Goal: Register for event/course

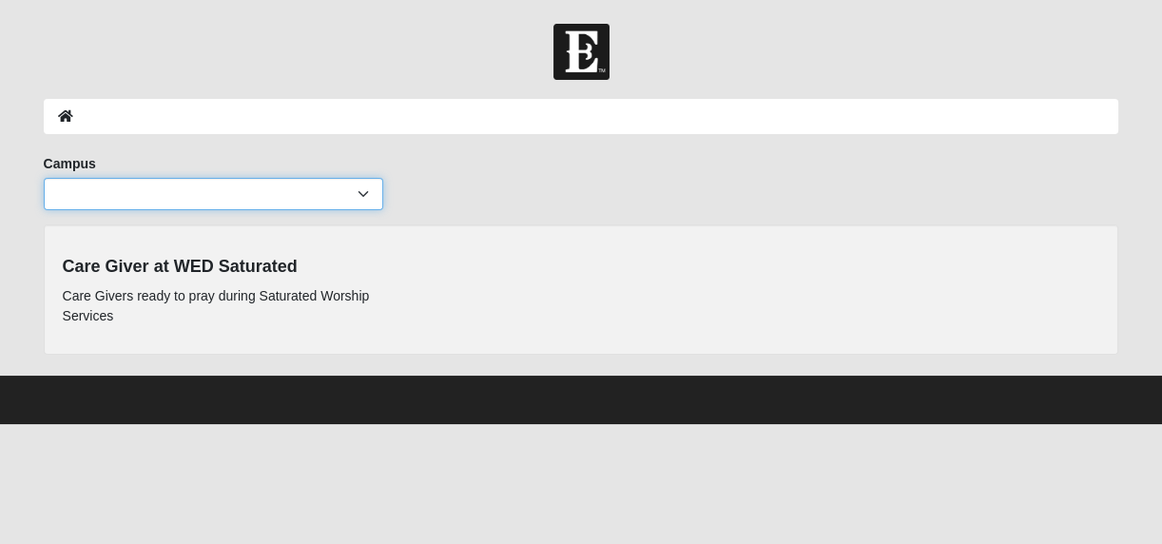
click at [363, 197] on select "Arlington Baymeadows Eleven22 Online [PERSON_NAME][GEOGRAPHIC_DATA] Jesup [GEOG…" at bounding box center [213, 194] width 339 height 32
select select "15"
click at [44, 178] on select "Arlington Baymeadows Eleven22 Online [PERSON_NAME][GEOGRAPHIC_DATA] Jesup [GEOG…" at bounding box center [213, 194] width 339 height 32
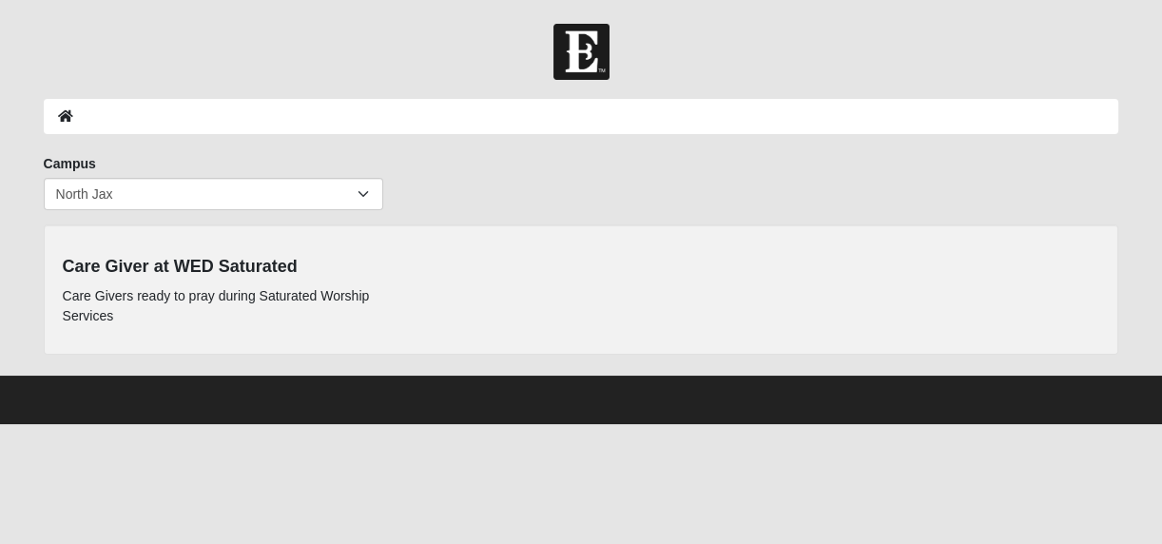
click at [1155, 70] on div at bounding box center [581, 52] width 1162 height 56
click at [1147, 225] on form "Log In Event Search Error Campus Arlington Baymeadows Eleven22 Online [PERSON_N…" at bounding box center [581, 224] width 1162 height 400
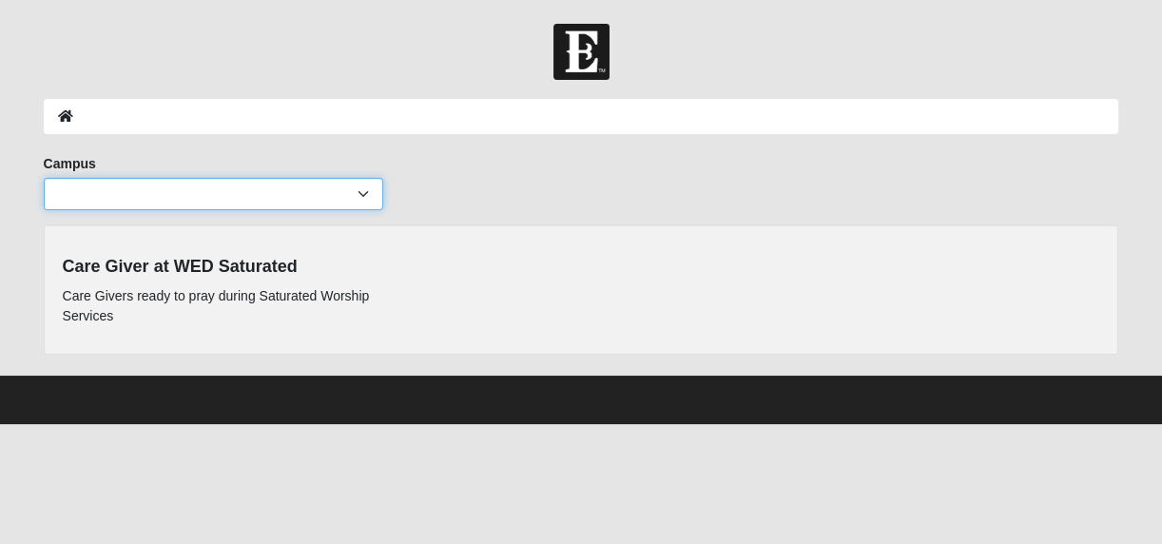
click at [323, 190] on select "Arlington Baymeadows Eleven22 Online [PERSON_NAME][GEOGRAPHIC_DATA] Jesup [GEOG…" at bounding box center [213, 194] width 339 height 32
select select "15"
click at [44, 178] on select "Arlington Baymeadows Eleven22 Online [PERSON_NAME][GEOGRAPHIC_DATA] Jesup [GEOG…" at bounding box center [213, 194] width 339 height 32
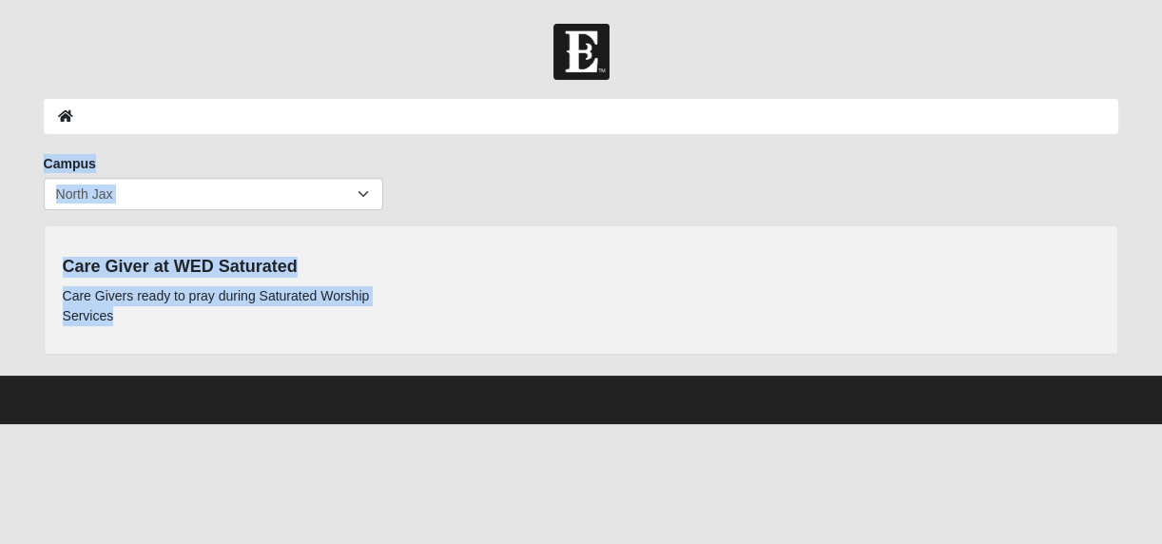
drag, startPoint x: 1156, startPoint y: 72, endPoint x: 1147, endPoint y: 238, distance: 165.7
click at [1147, 238] on form "Log In Event Search Error Campus Arlington Baymeadows Eleven22 Online [PERSON_N…" at bounding box center [581, 224] width 1162 height 400
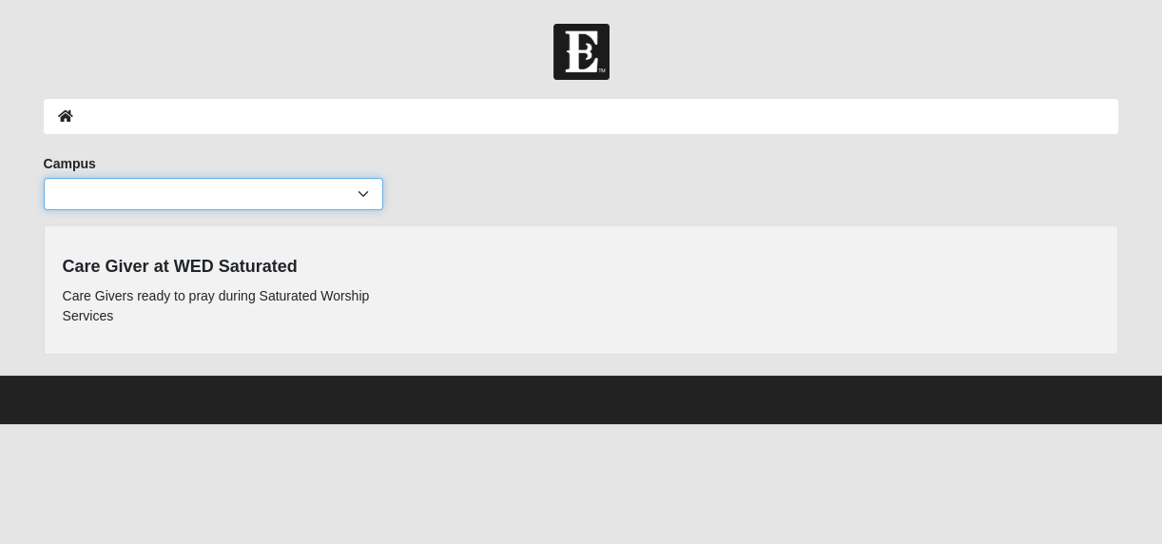
click at [369, 202] on select "Arlington Baymeadows Eleven22 Online [PERSON_NAME][GEOGRAPHIC_DATA] Jesup [GEOG…" at bounding box center [213, 194] width 339 height 32
select select "15"
click at [44, 178] on select "Arlington Baymeadows Eleven22 Online Fleming Island Jesup Mandarin North Jax Or…" at bounding box center [213, 194] width 339 height 32
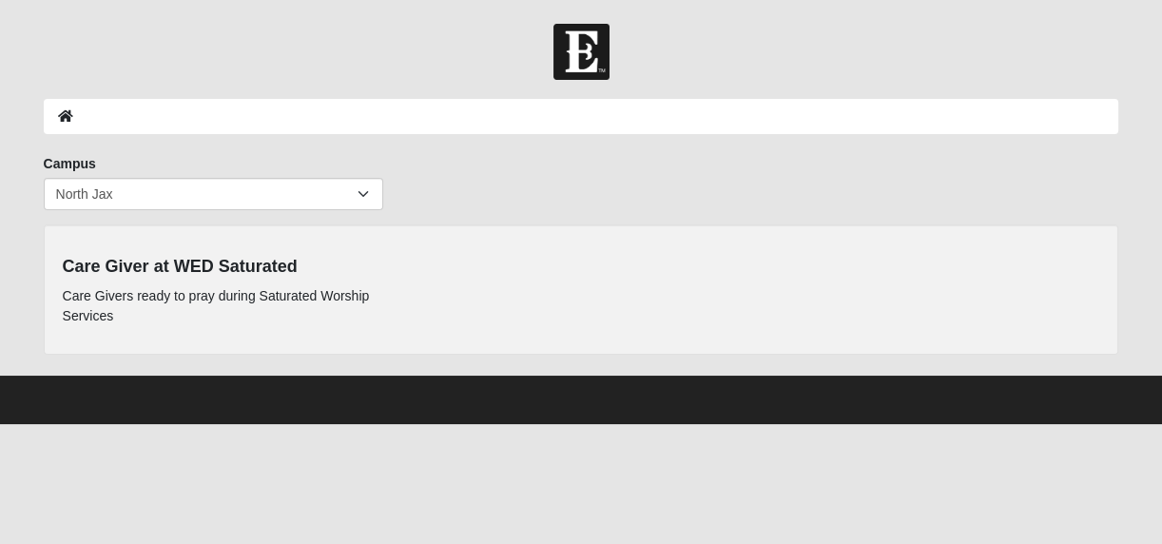
click at [1153, 49] on div at bounding box center [581, 52] width 1162 height 56
click at [980, 256] on div "Care Giver at WED Saturated Care Givers ready to pray during Saturated Worship …" at bounding box center [581, 289] width 1066 height 92
click at [175, 288] on p "Care Givers ready to pray during Saturated Worship Services" at bounding box center [226, 306] width 327 height 40
click at [214, 118] on ol at bounding box center [581, 116] width 1075 height 35
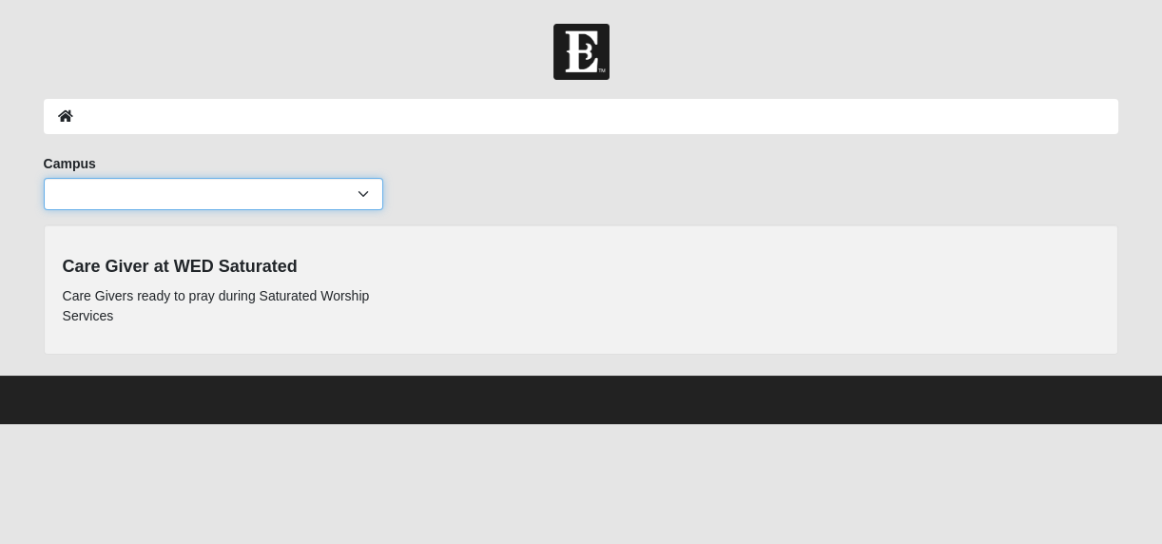
click at [358, 195] on select "Arlington Baymeadows Eleven22 Online [PERSON_NAME][GEOGRAPHIC_DATA] Jesup [GEOG…" at bounding box center [213, 194] width 339 height 32
select select "15"
click at [44, 178] on select "Arlington Baymeadows Eleven22 Online [PERSON_NAME][GEOGRAPHIC_DATA] Jesup [GEOG…" at bounding box center [213, 194] width 339 height 32
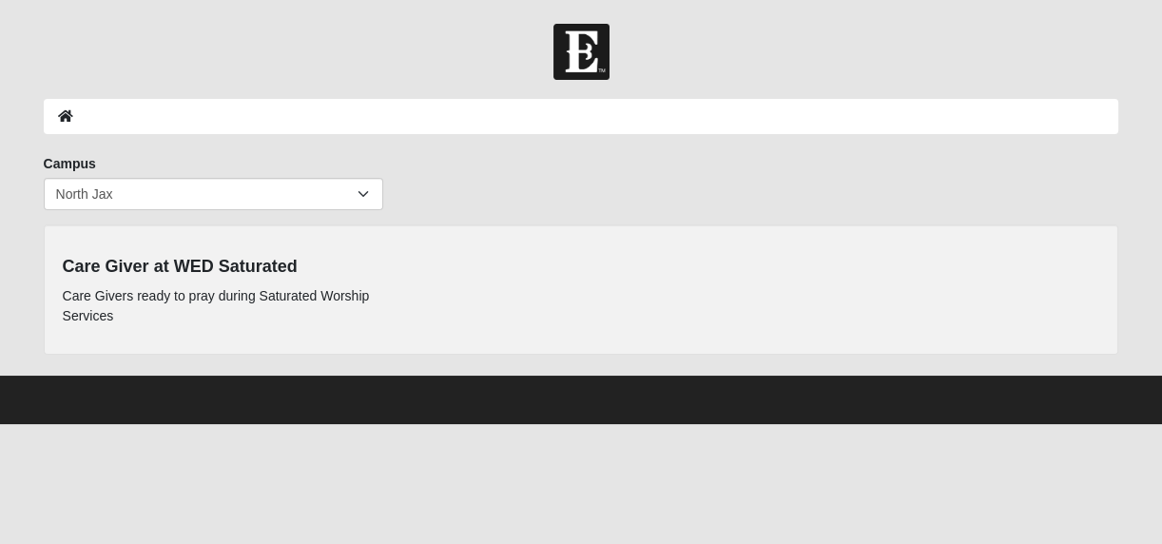
click at [1153, 119] on form "Log In Event Search Error Campus Arlington Baymeadows Eleven22 Online Fleming I…" at bounding box center [581, 224] width 1162 height 400
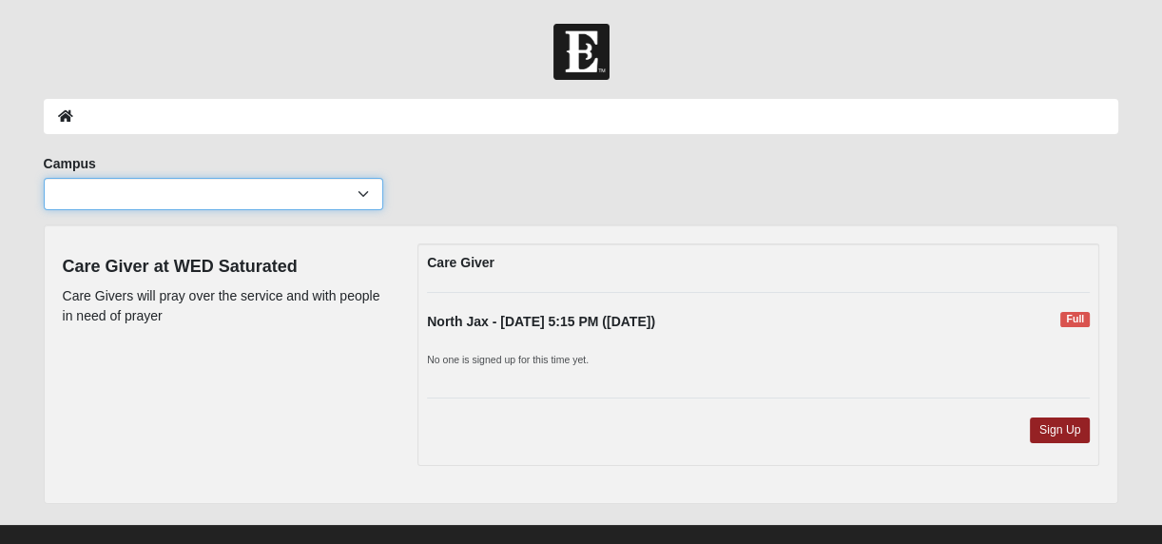
click at [371, 186] on select "Arlington Baymeadows Eleven22 Online [PERSON_NAME][GEOGRAPHIC_DATA] Jesup [GEOG…" at bounding box center [213, 194] width 339 height 32
select select "15"
click at [44, 178] on select "Arlington Baymeadows Eleven22 Online [PERSON_NAME][GEOGRAPHIC_DATA] Jesup [GEOG…" at bounding box center [213, 194] width 339 height 32
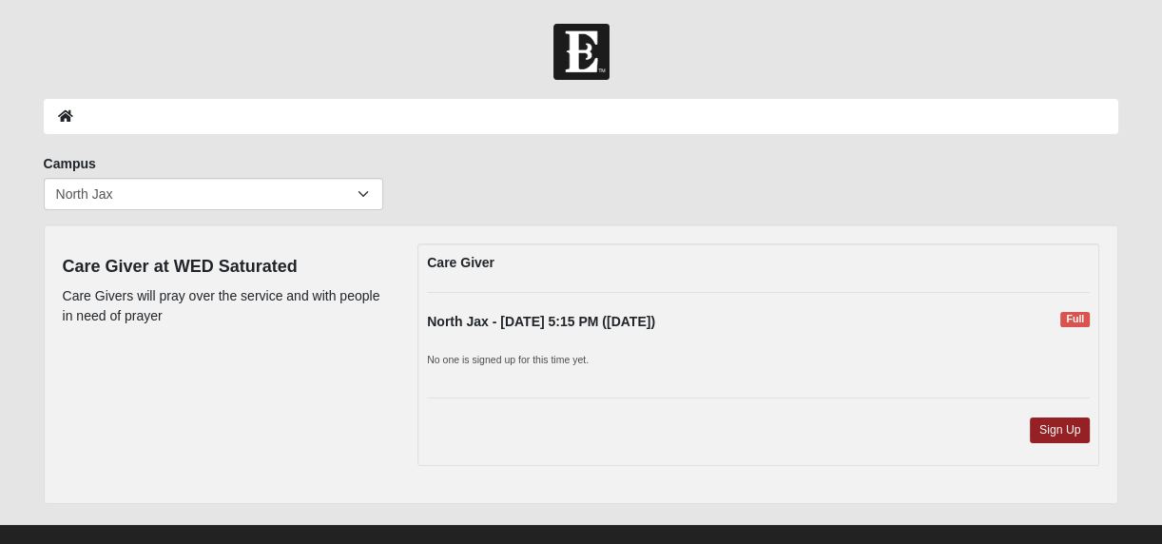
click at [893, 306] on div "Care Giver North Jax - 9/10/2025 5:15 PM (9/10/2025) Full No one is signed up f…" at bounding box center [758, 354] width 682 height 222
click at [1073, 436] on link "Sign Up" at bounding box center [1060, 430] width 61 height 26
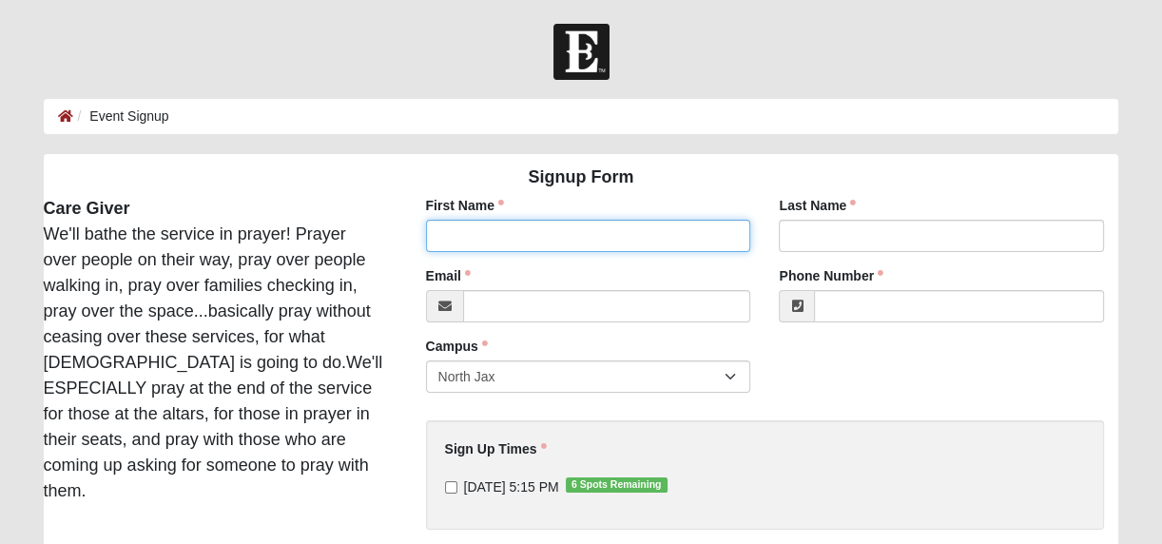
click at [683, 235] on input "First Name" at bounding box center [588, 236] width 325 height 32
type input "[PERSON_NAME]"
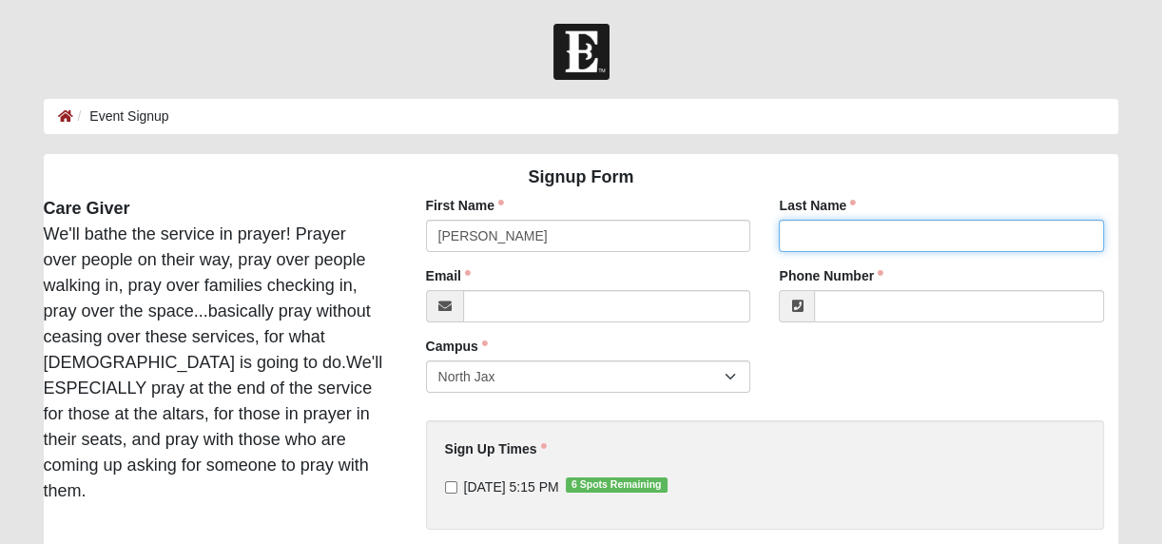
type input "[PERSON_NAME]"
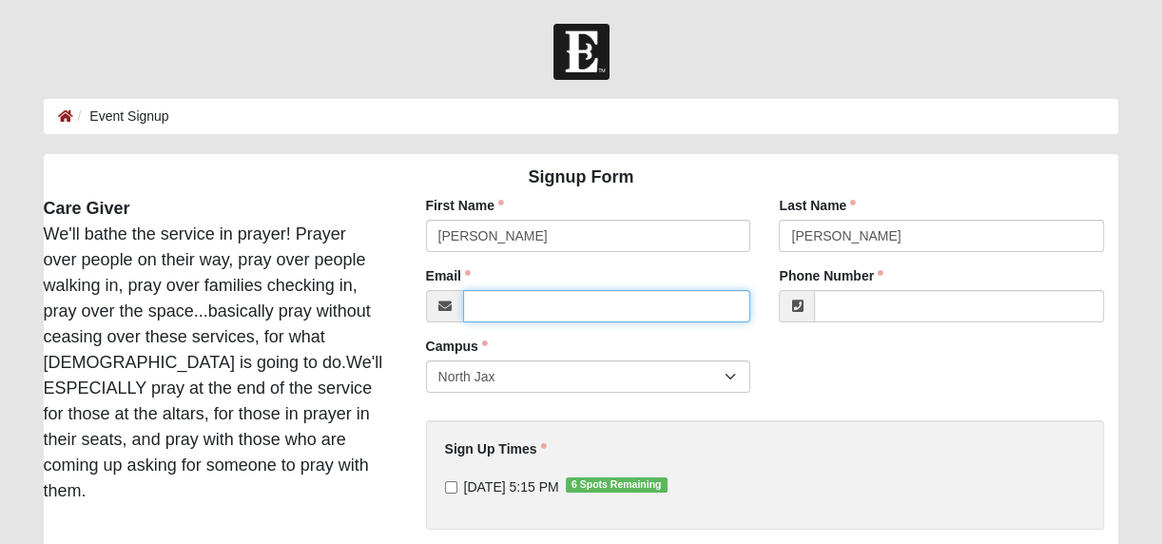
type input "[EMAIL_ADDRESS][DOMAIN_NAME]"
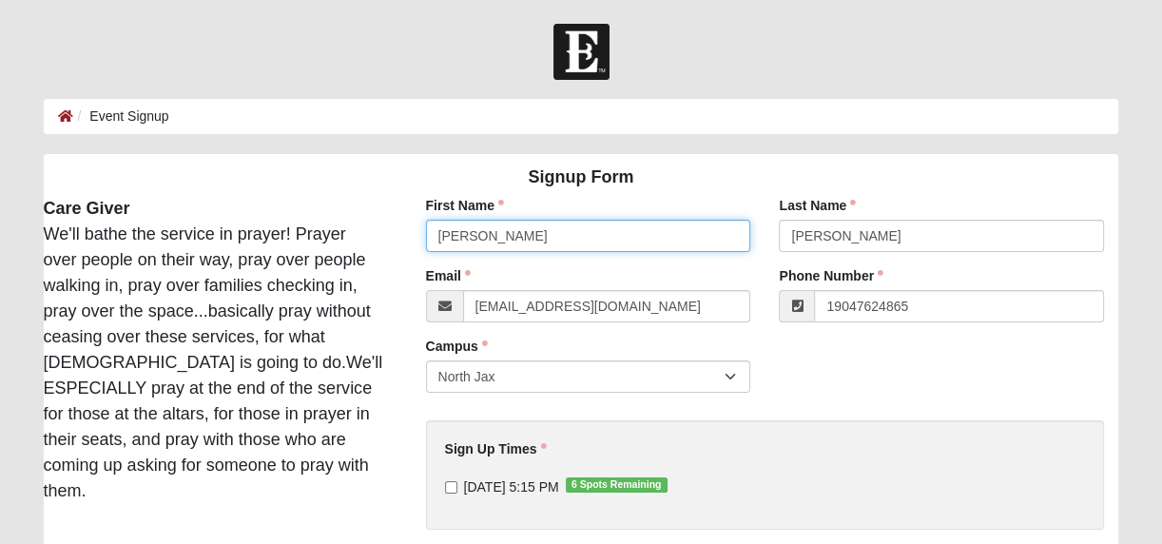
type input "[PHONE_NUMBER]"
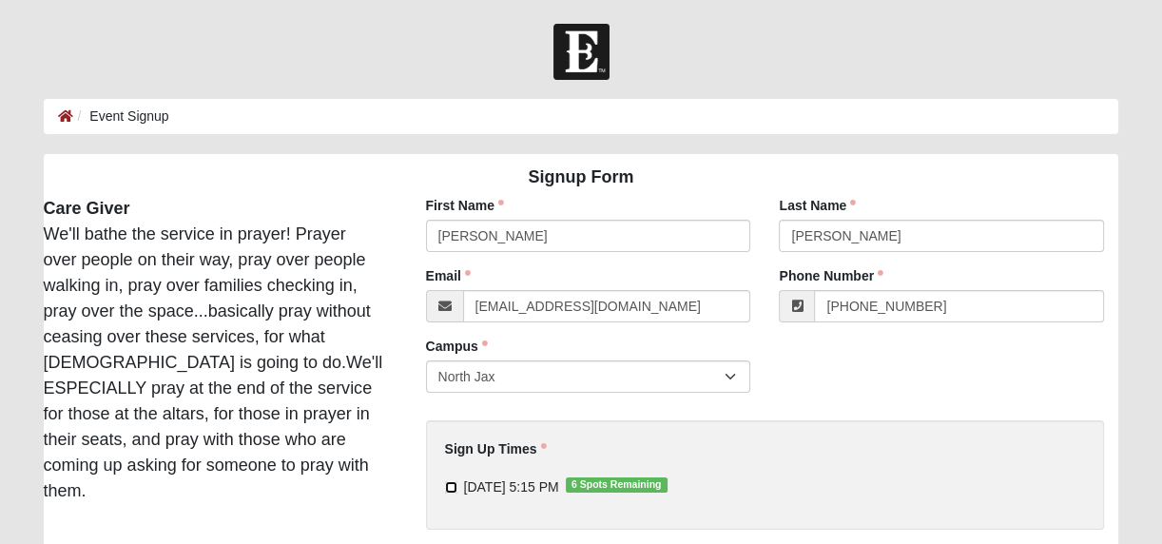
click at [451, 484] on input "9/10/2025 5:15 PM 6 Spots Remaining" at bounding box center [451, 487] width 12 height 12
checkbox input "true"
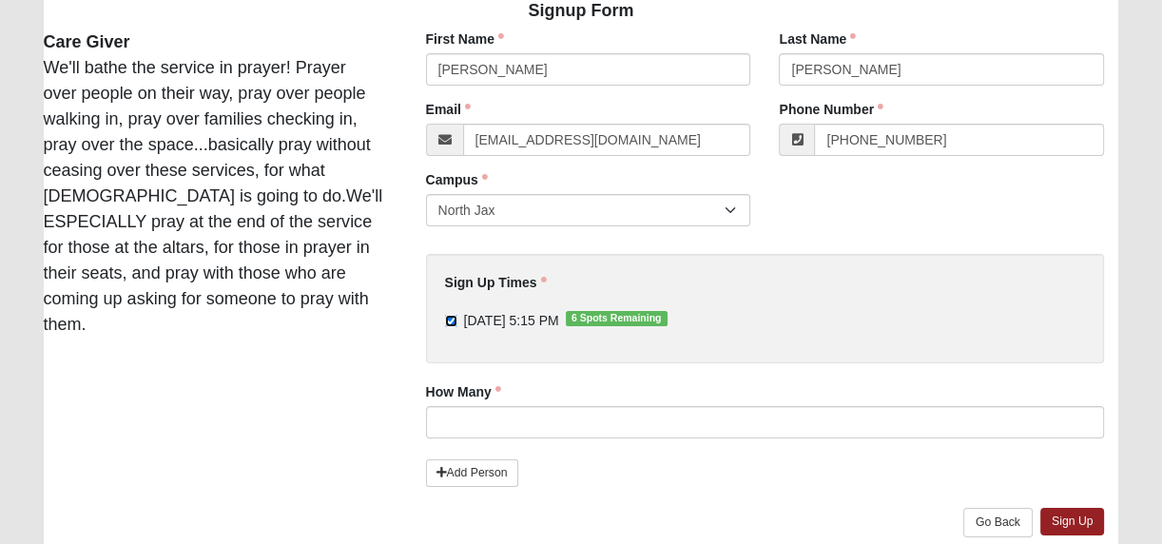
scroll to position [242, 0]
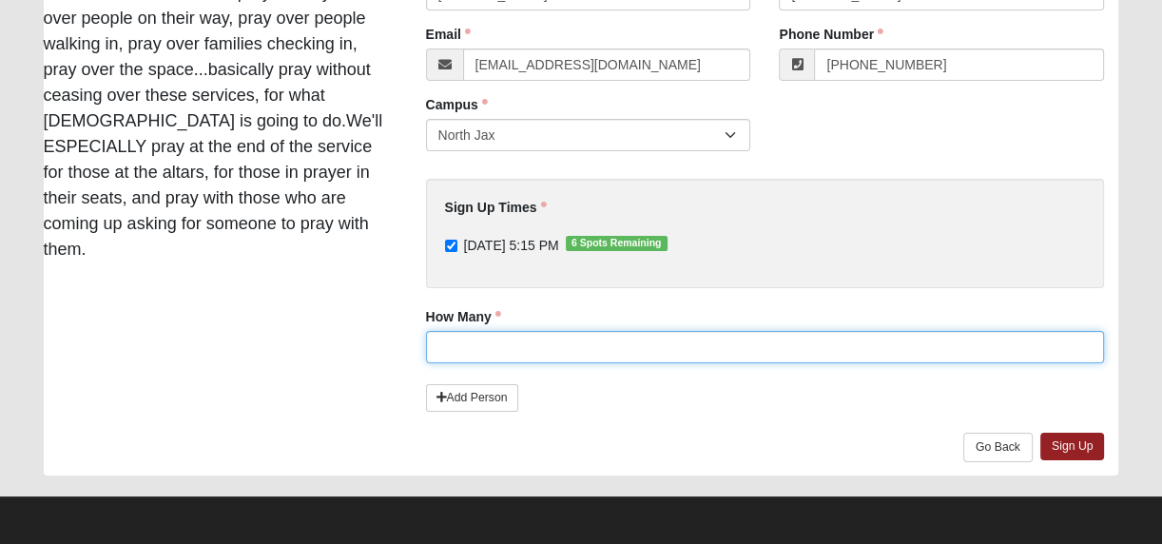
click at [943, 349] on input "How Many" at bounding box center [765, 347] width 679 height 32
type input "1"
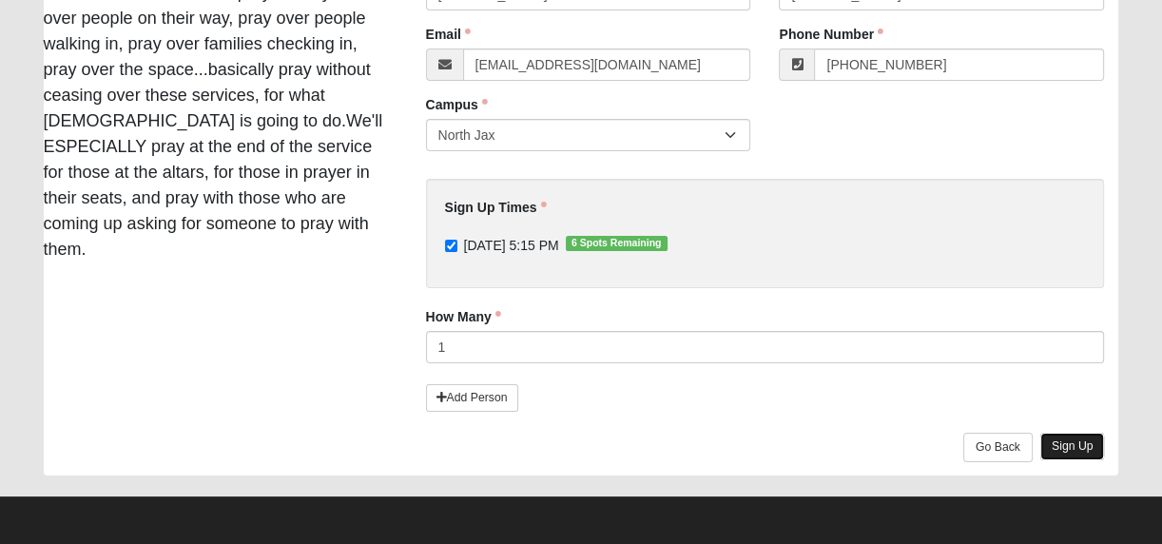
click at [1067, 440] on link "Sign Up" at bounding box center [1072, 447] width 65 height 28
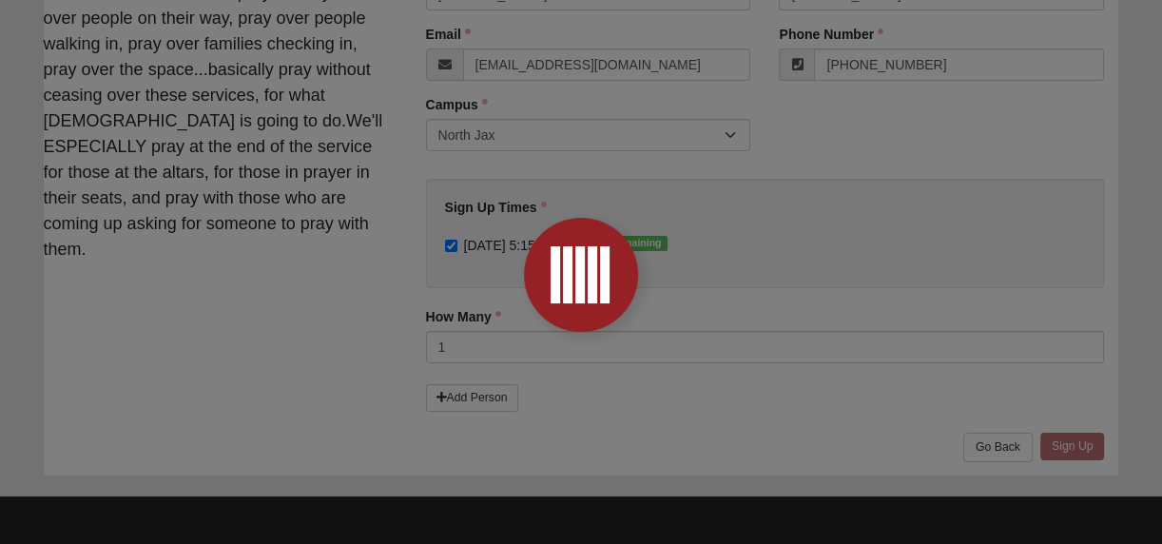
scroll to position [0, 0]
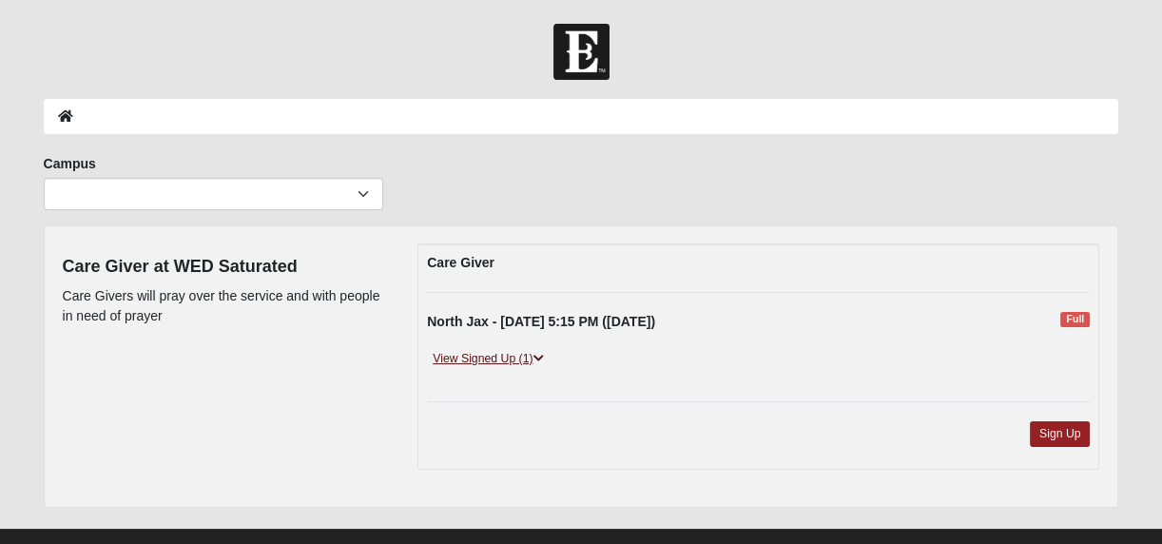
click at [538, 356] on icon at bounding box center [538, 358] width 10 height 11
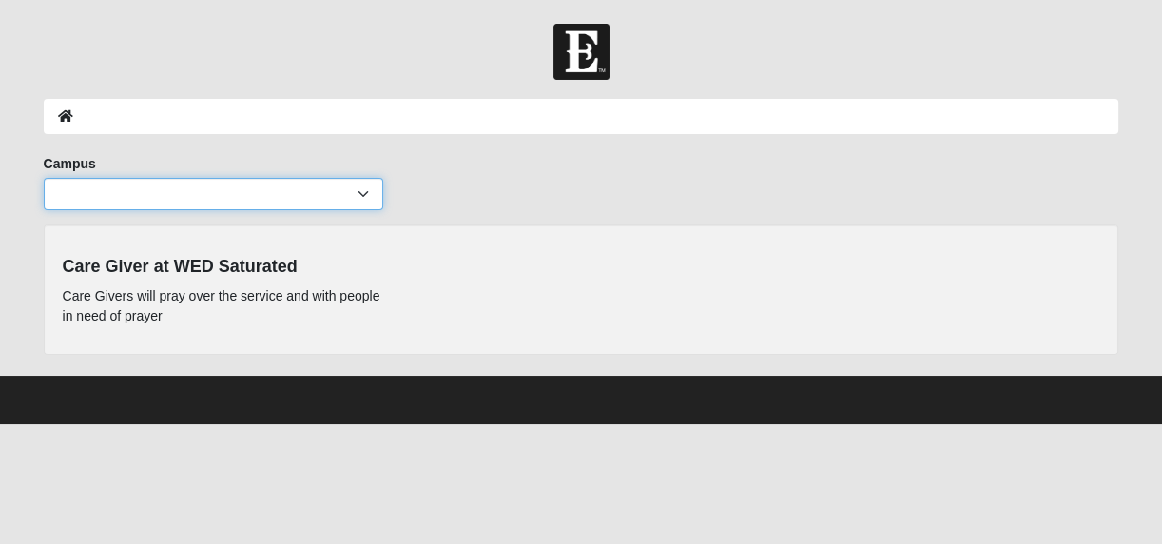
click at [358, 190] on select "Arlington Baymeadows Eleven22 Online Fleming Island Jesup Mandarin North Jax Or…" at bounding box center [213, 194] width 339 height 32
select select "15"
click at [44, 178] on select "Arlington Baymeadows Eleven22 Online Fleming Island Jesup Mandarin North Jax Or…" at bounding box center [213, 194] width 339 height 32
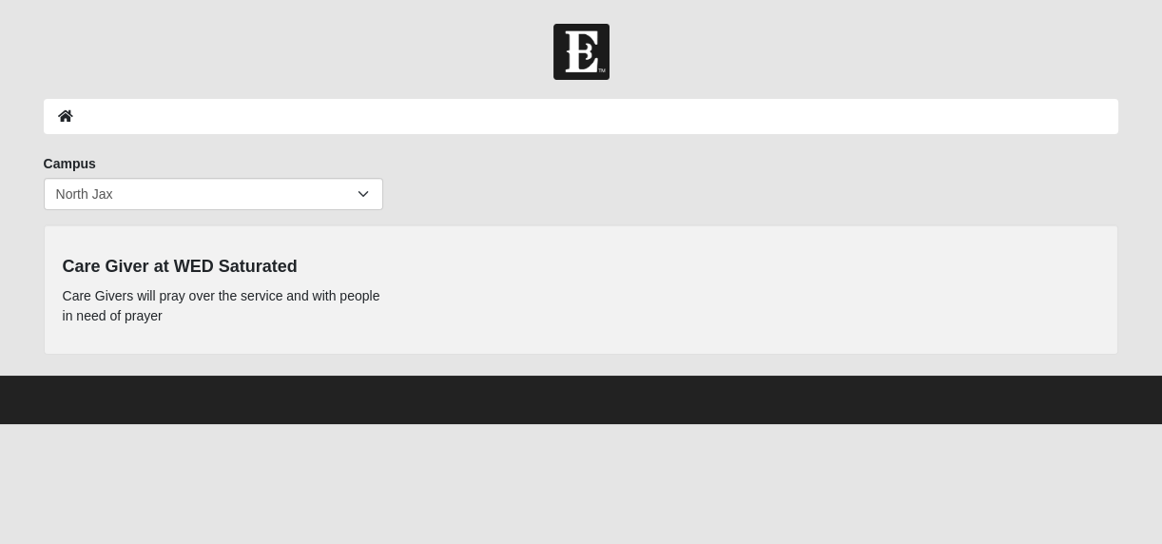
click at [271, 319] on p "Care Givers will pray over the service and with people in need of prayer" at bounding box center [226, 306] width 327 height 40
click at [299, 347] on div "Care Giver at WED Saturated Care Givers will pray over the service and with peo…" at bounding box center [581, 289] width 1075 height 130
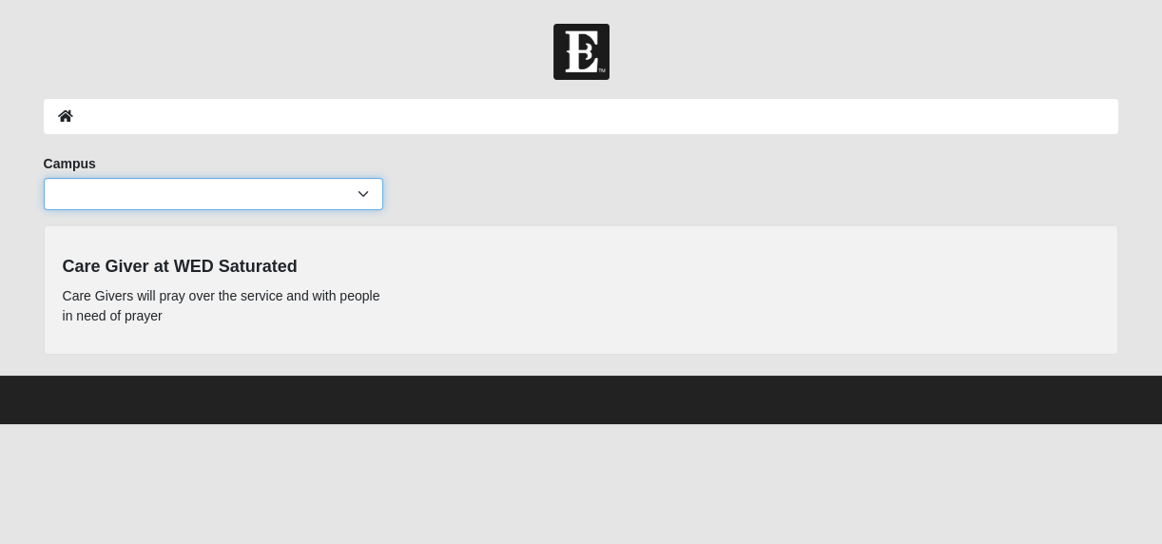
click at [366, 193] on select "Arlington Baymeadows Eleven22 Online [PERSON_NAME][GEOGRAPHIC_DATA] Jesup [GEOG…" at bounding box center [213, 194] width 339 height 32
select select "15"
click at [44, 178] on select "Arlington Baymeadows Eleven22 Online [PERSON_NAME][GEOGRAPHIC_DATA] Jesup [GEOG…" at bounding box center [213, 194] width 339 height 32
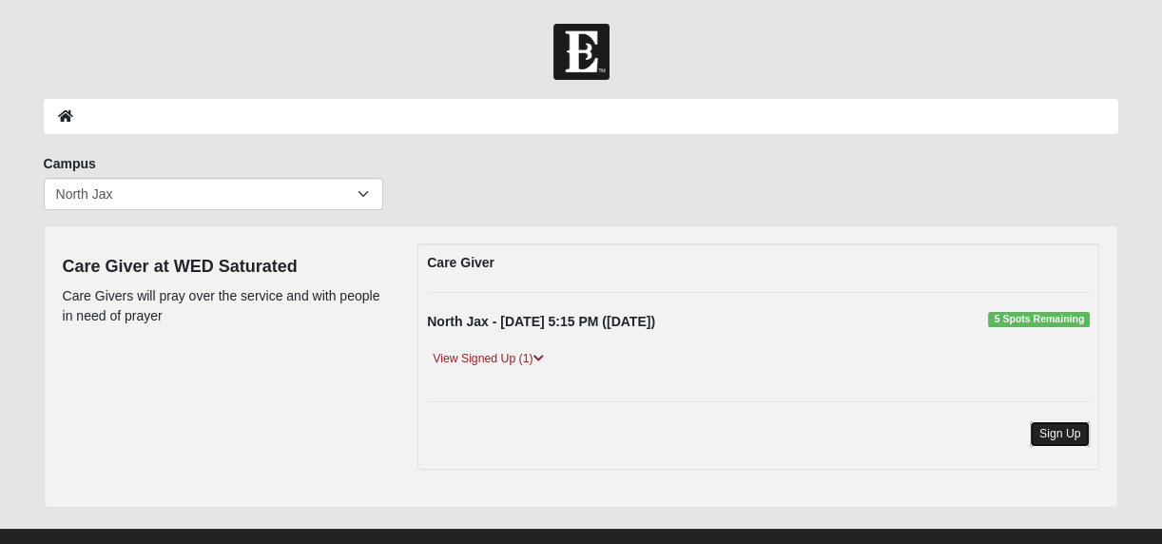
click at [1035, 424] on link "Sign Up" at bounding box center [1060, 434] width 61 height 26
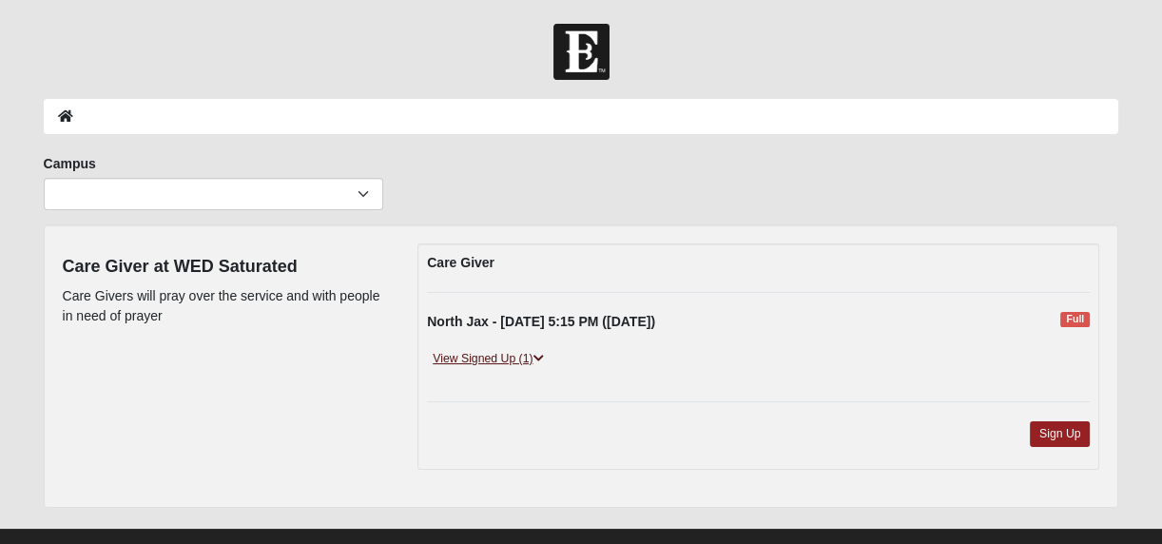
click at [544, 358] on icon at bounding box center [538, 358] width 10 height 11
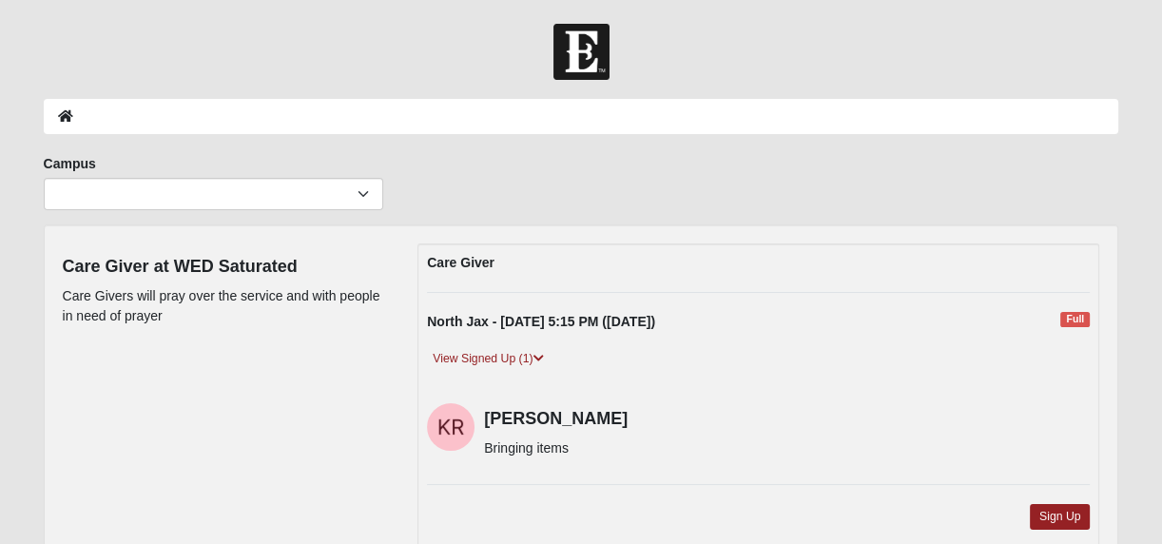
click at [545, 457] on div "Kimberley Rowan Bringing items" at bounding box center [758, 431] width 691 height 68
click at [539, 360] on icon at bounding box center [538, 358] width 10 height 11
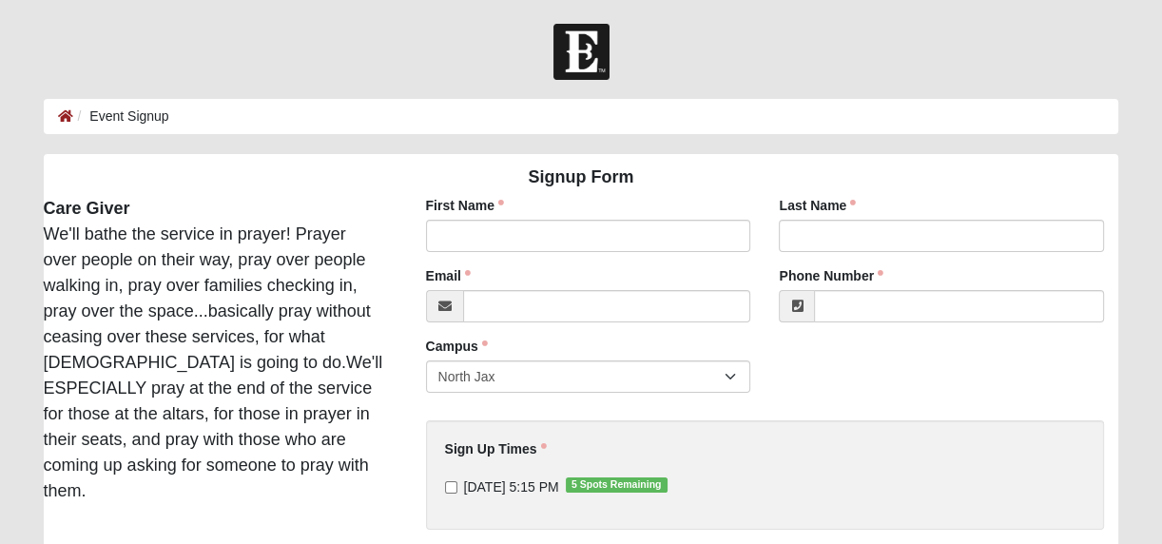
scroll to position [172, 0]
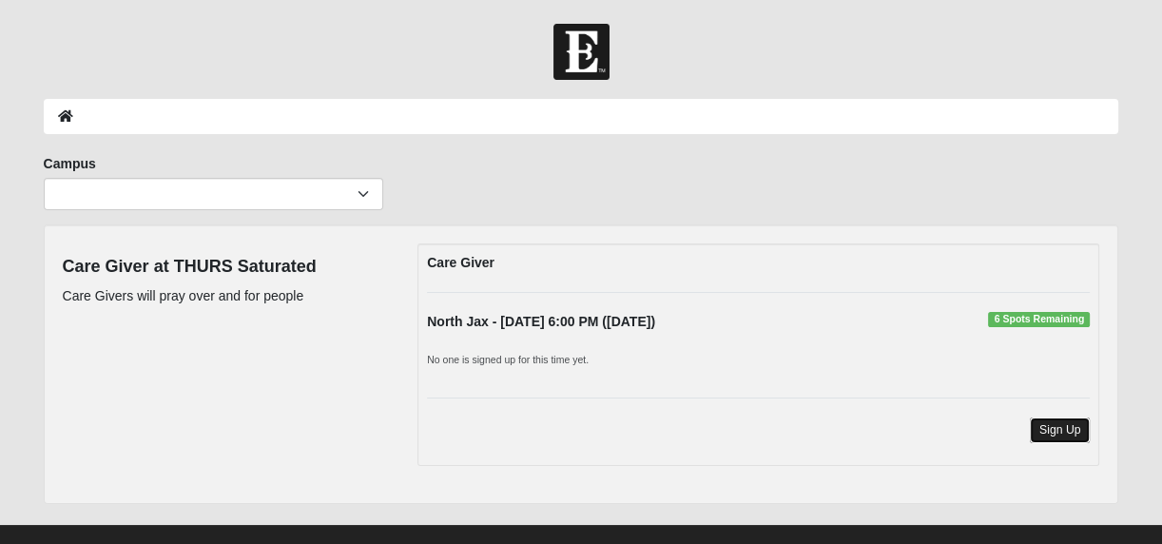
click at [1049, 424] on link "Sign Up" at bounding box center [1060, 430] width 61 height 26
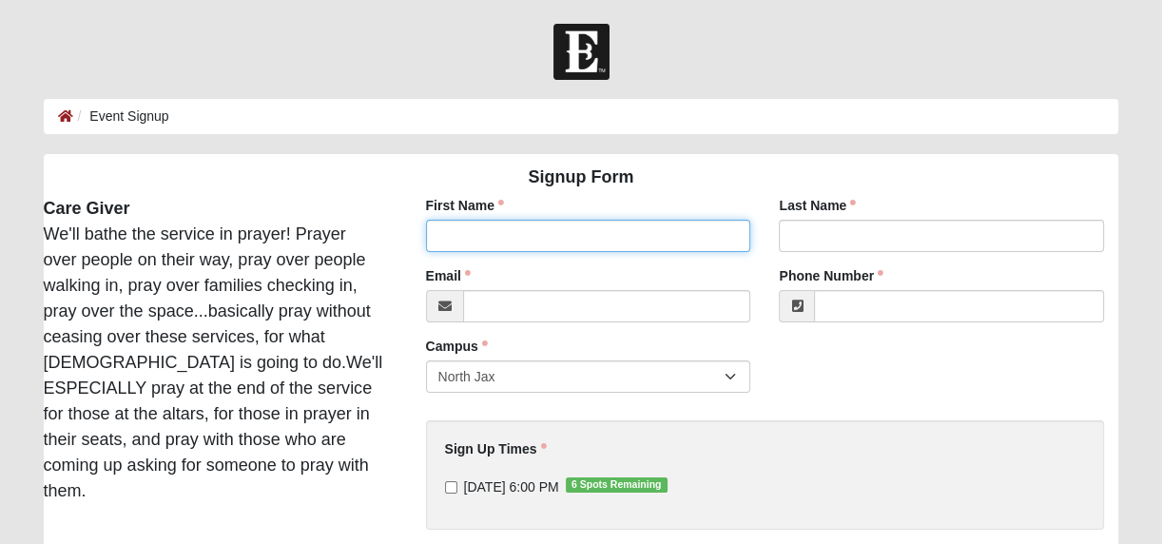
click at [613, 236] on input "First Name" at bounding box center [588, 236] width 325 height 32
type input "Kimberley"
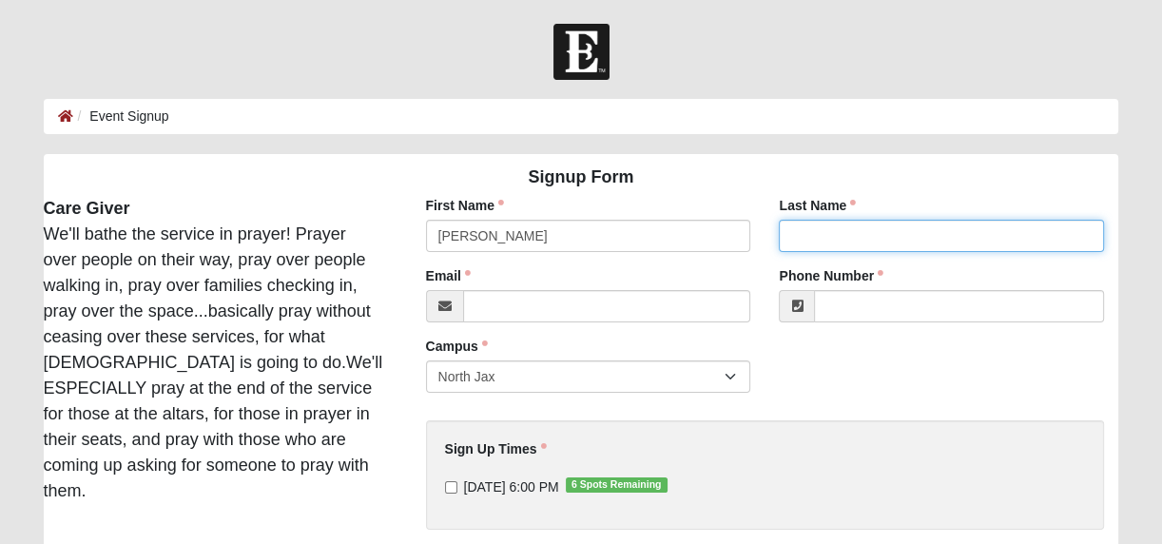
type input "Rowan"
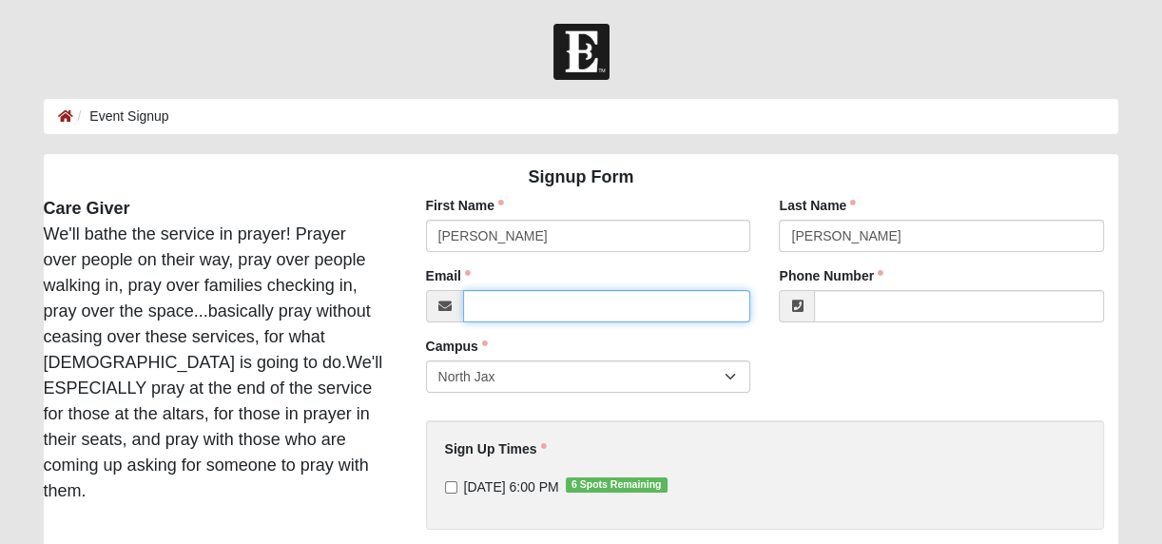
type input "kmrowanfl@gmail.com"
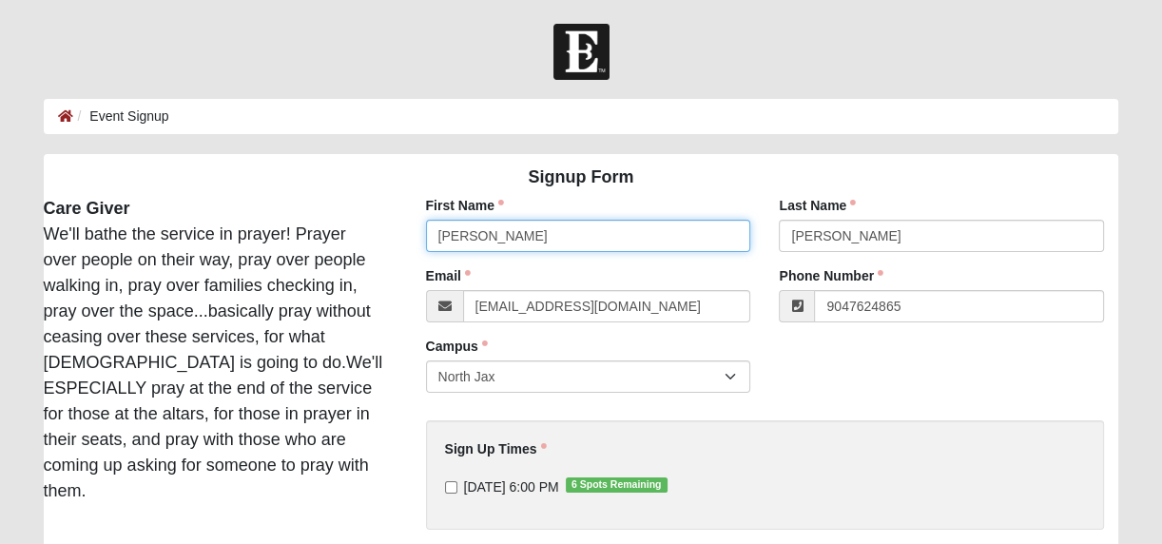
type input "(904) 762-4865"
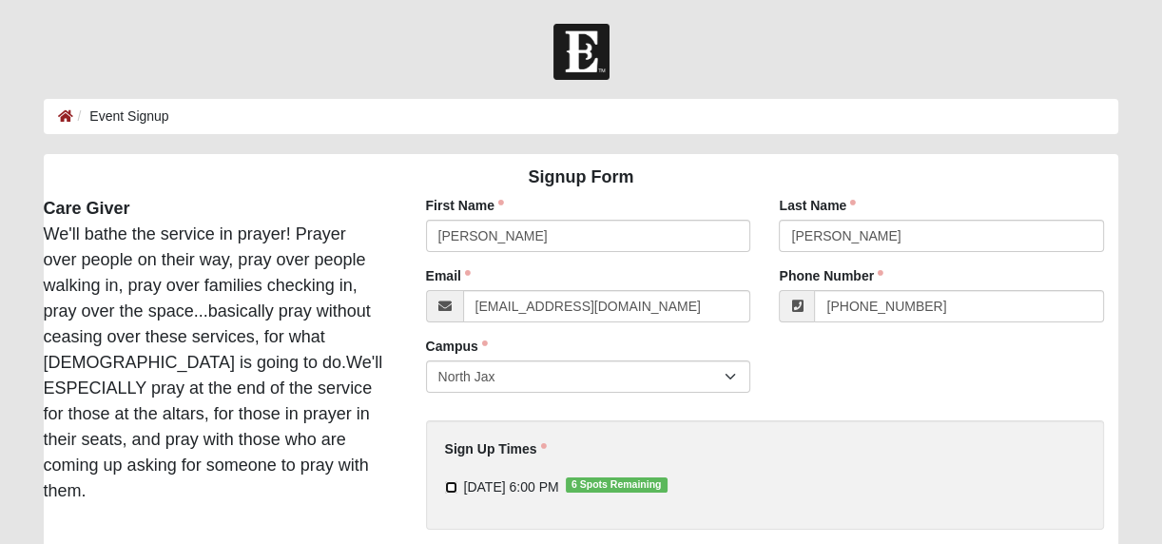
click at [449, 491] on input "9/11/2025 6:00 PM 6 Spots Remaining" at bounding box center [451, 487] width 12 height 12
checkbox input "true"
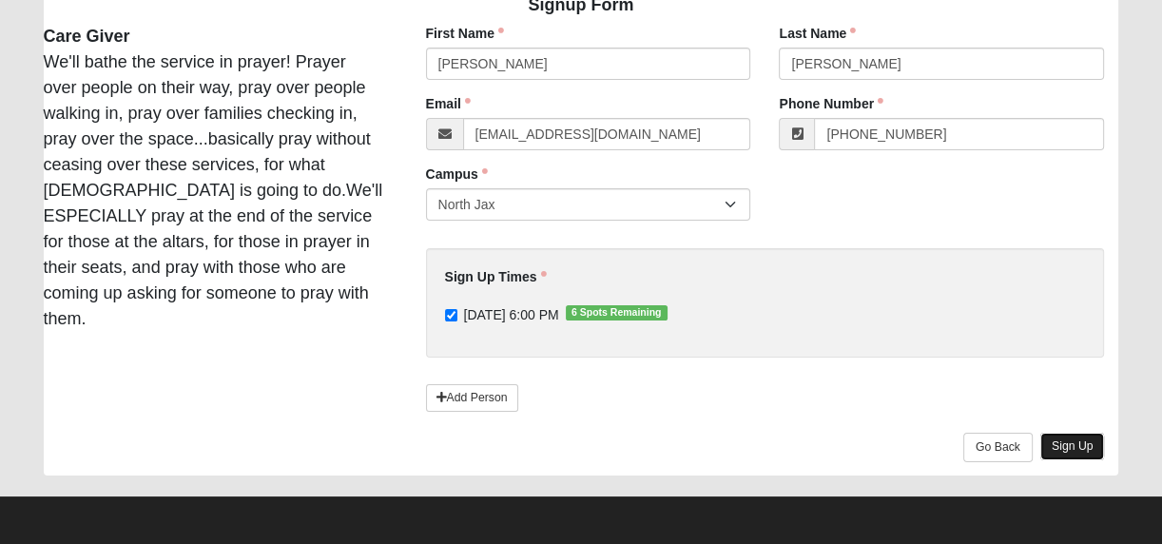
click at [1054, 447] on link "Sign Up" at bounding box center [1072, 447] width 65 height 28
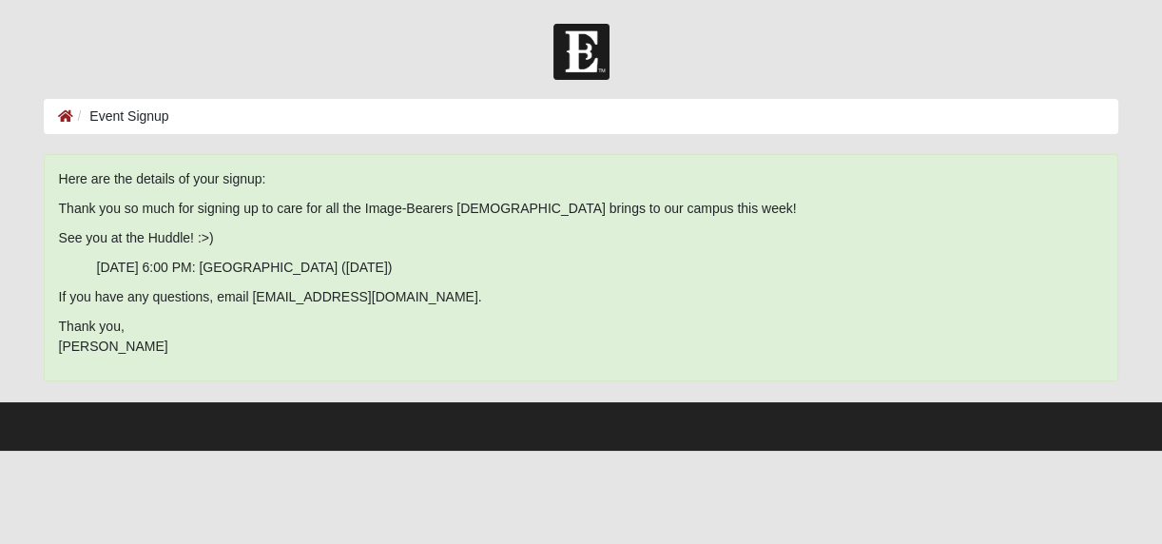
scroll to position [0, 0]
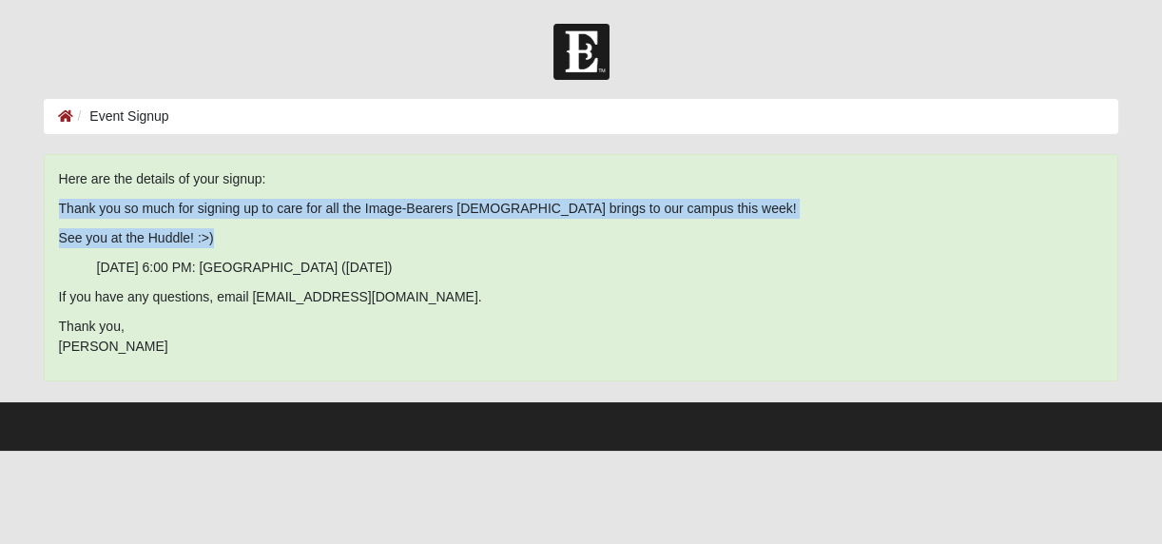
drag, startPoint x: 216, startPoint y: 238, endPoint x: 57, endPoint y: 208, distance: 161.5
click at [57, 208] on div "Here are the details of your signup: Thank you so much for signing up to care f…" at bounding box center [581, 267] width 1075 height 227
copy span "Thank you so much for signing up to care for all the Image-Bearers God brings t…"
click at [64, 112] on icon at bounding box center [65, 115] width 15 height 13
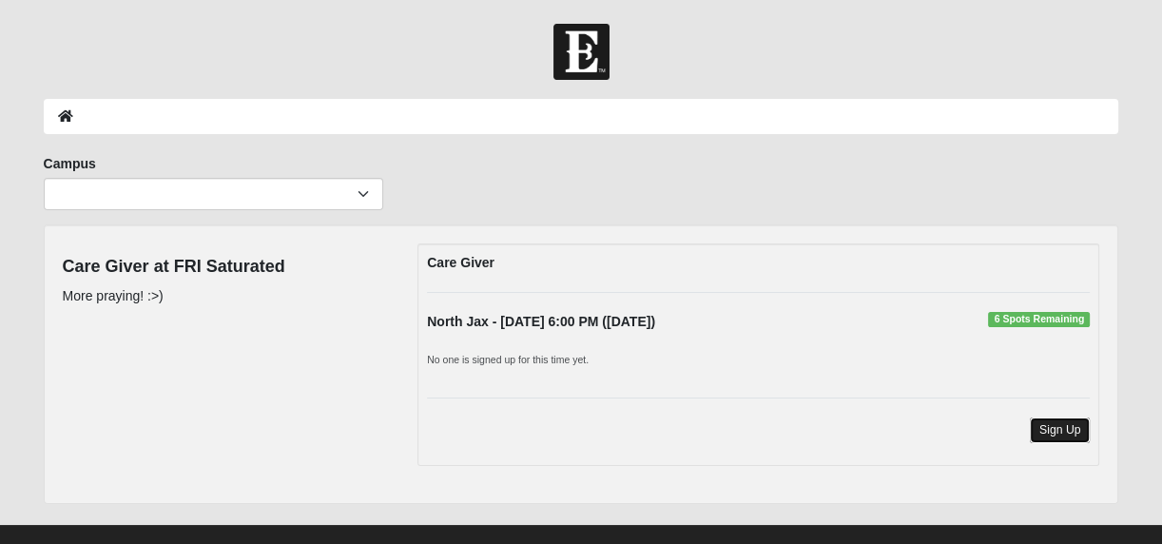
click at [1061, 434] on link "Sign Up" at bounding box center [1060, 430] width 61 height 26
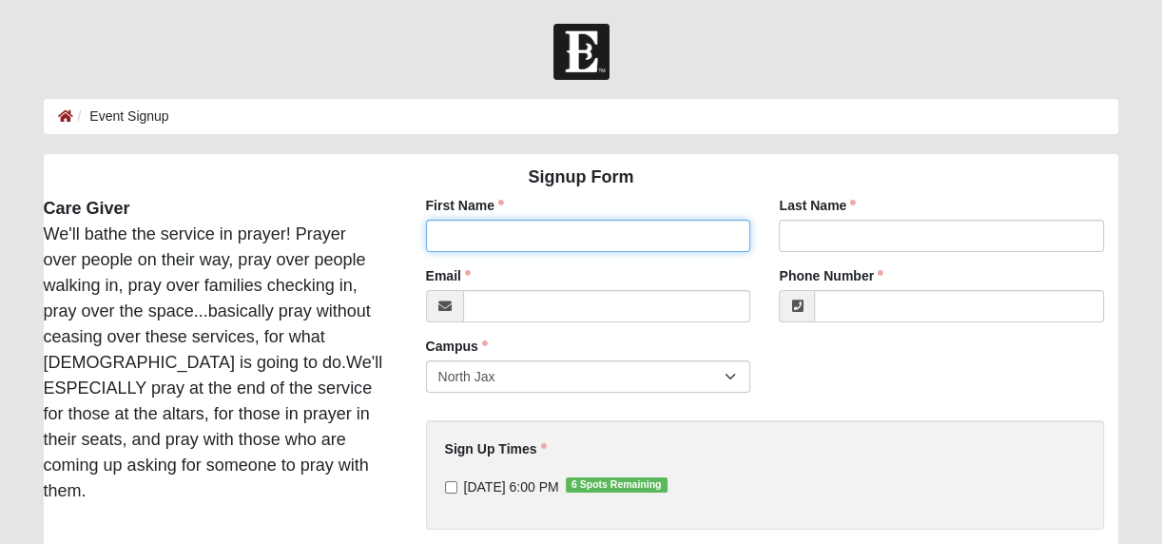
click at [511, 234] on input "First Name" at bounding box center [588, 236] width 325 height 32
type input "Kimberley"
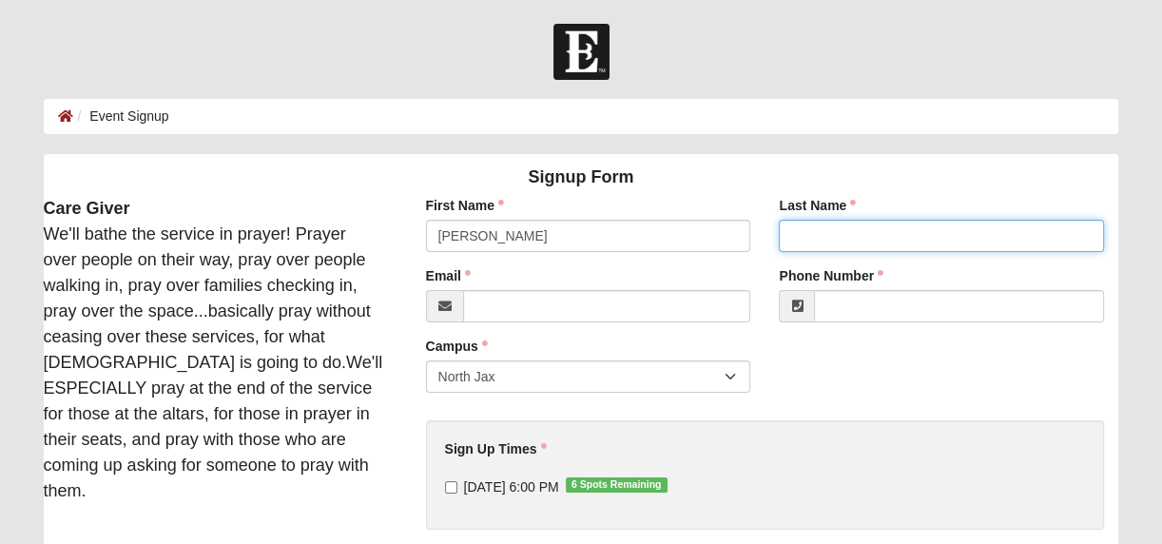
type input "Rowan"
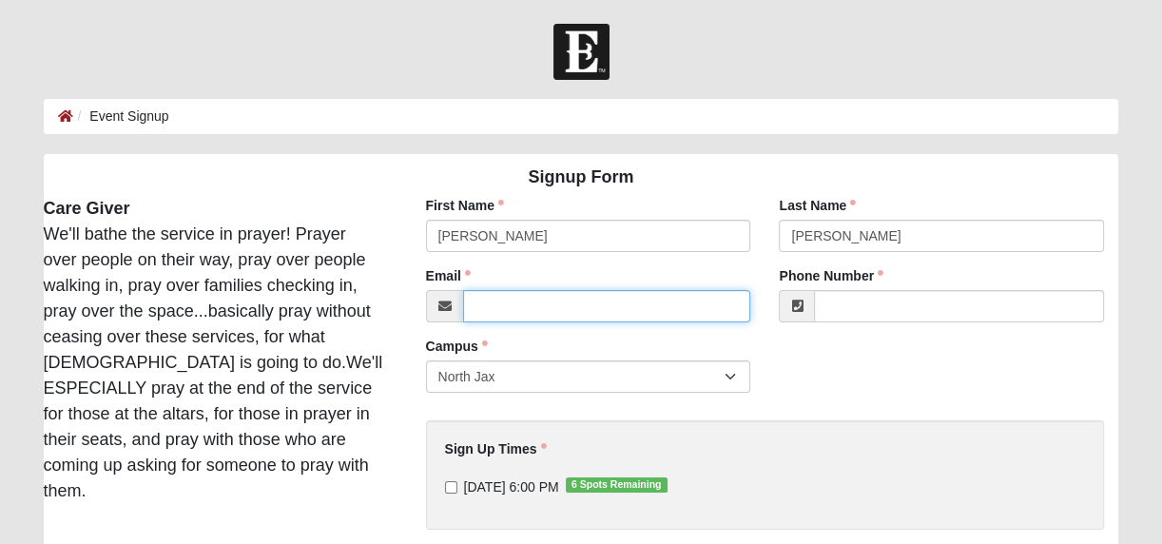
type input "kmrowanfl@gmail.com"
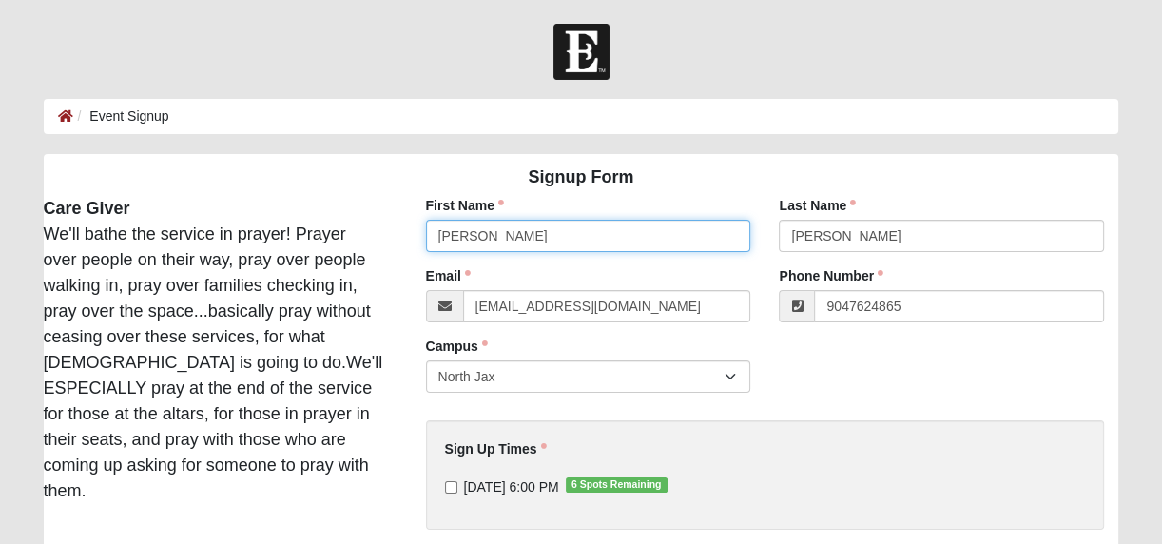
type input "(904) 762-4865"
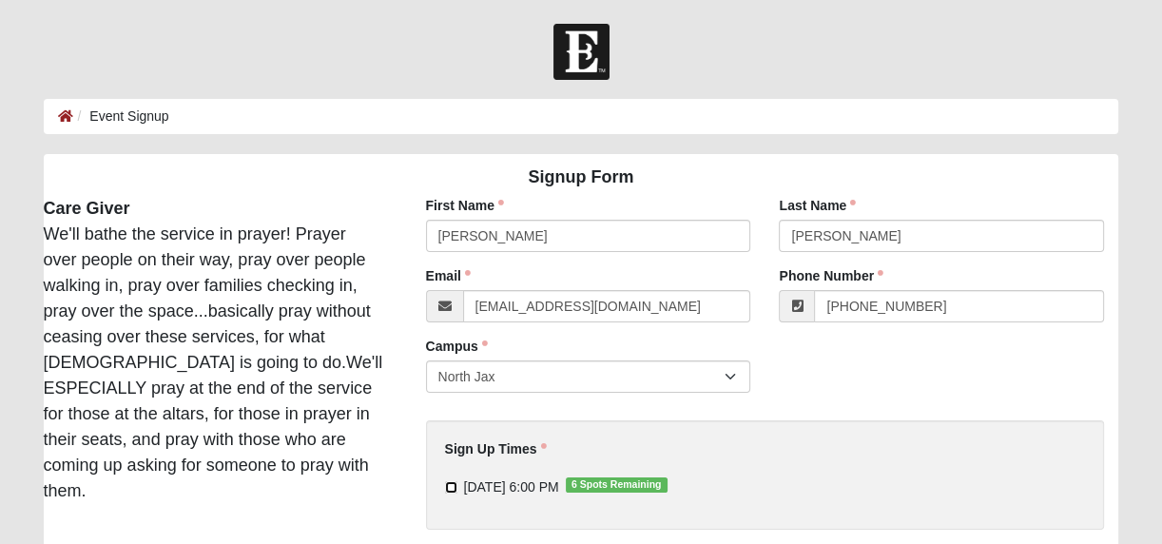
click at [451, 489] on input "9/12/2025 6:00 PM 6 Spots Remaining" at bounding box center [451, 487] width 12 height 12
checkbox input "true"
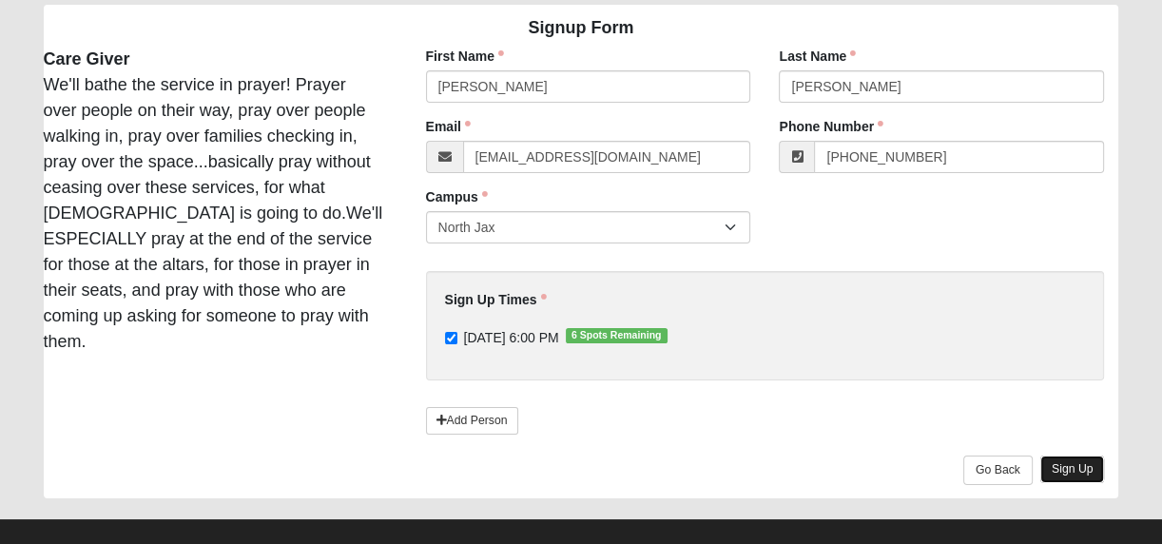
click at [1093, 457] on link "Sign Up" at bounding box center [1072, 469] width 65 height 28
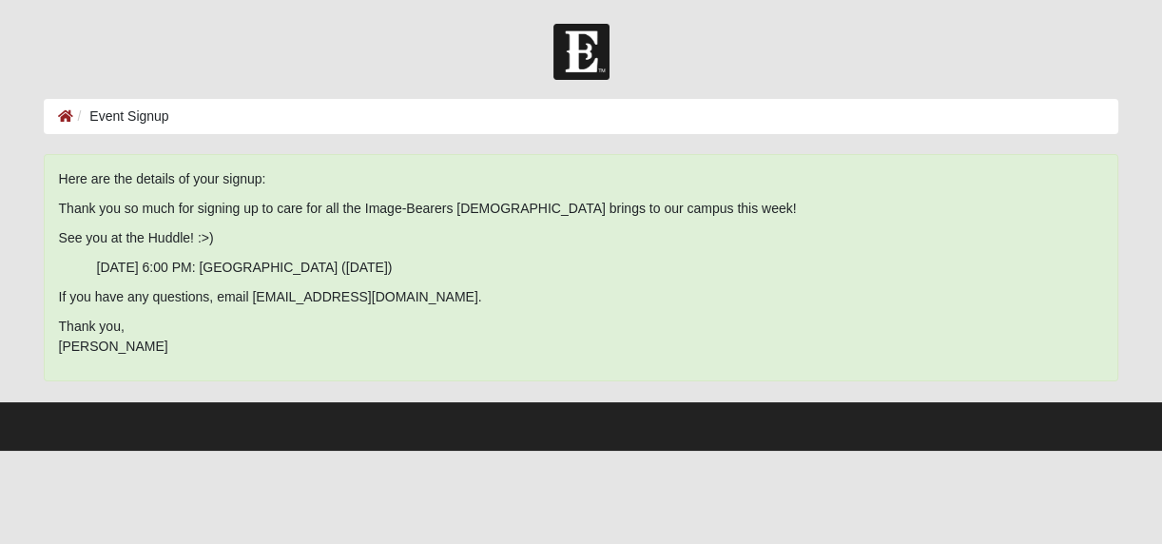
scroll to position [0, 0]
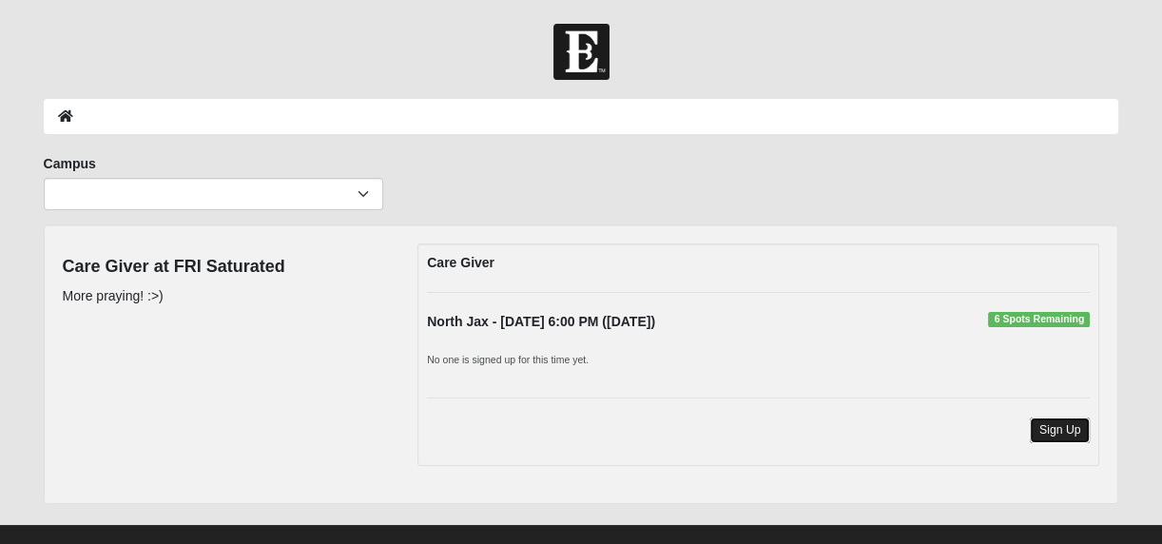
click at [1087, 427] on link "Sign Up" at bounding box center [1060, 430] width 61 height 26
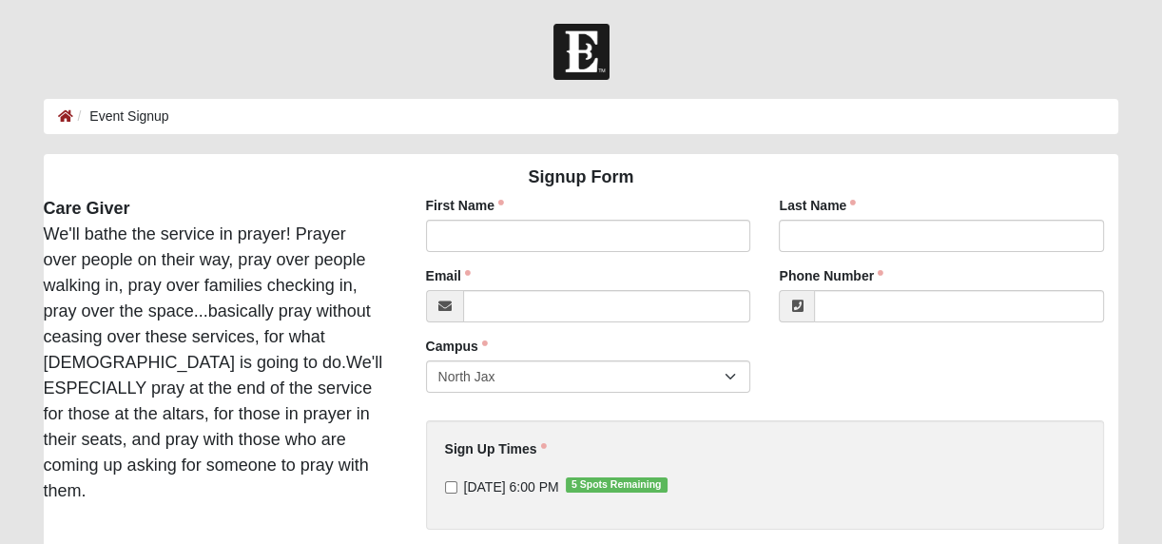
scroll to position [172, 0]
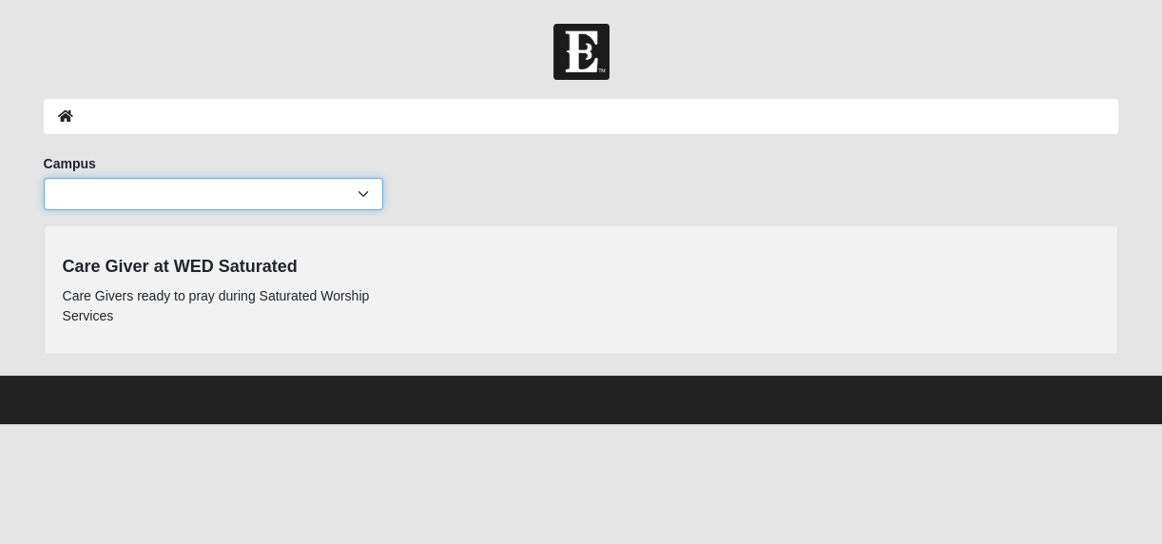
click at [353, 196] on select "Arlington Baymeadows Eleven22 Online [PERSON_NAME][GEOGRAPHIC_DATA] Jesup [GEOG…" at bounding box center [213, 194] width 339 height 32
select select "15"
click at [44, 178] on select "Arlington Baymeadows Eleven22 Online [PERSON_NAME][GEOGRAPHIC_DATA] Jesup [GEOG…" at bounding box center [213, 194] width 339 height 32
